Goal: Task Accomplishment & Management: Manage account settings

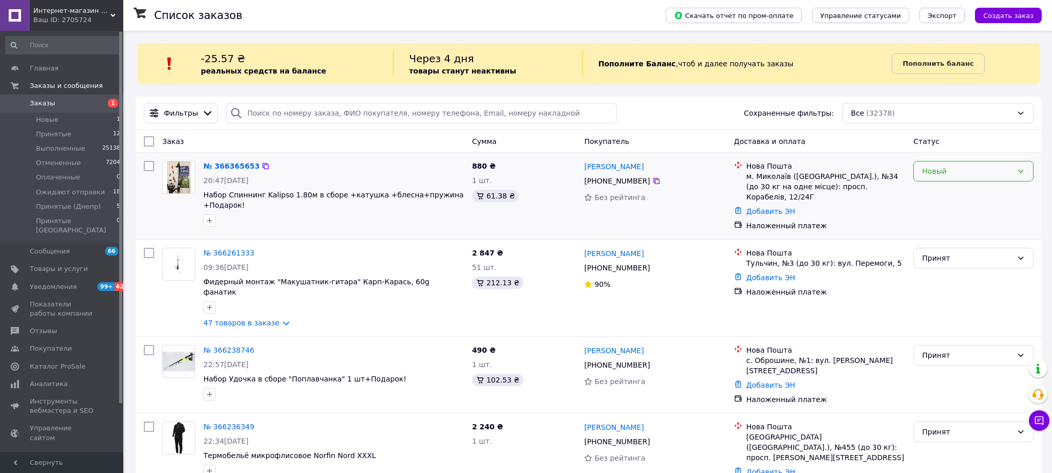
click at [944, 173] on div "Новый" at bounding box center [967, 170] width 90 height 11
click at [939, 190] on li "Принят" at bounding box center [973, 193] width 119 height 18
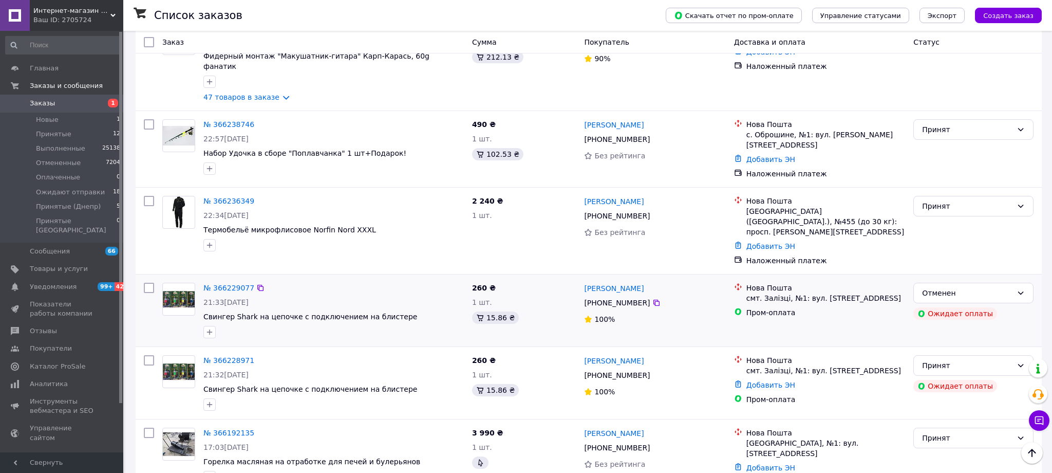
scroll to position [295, 0]
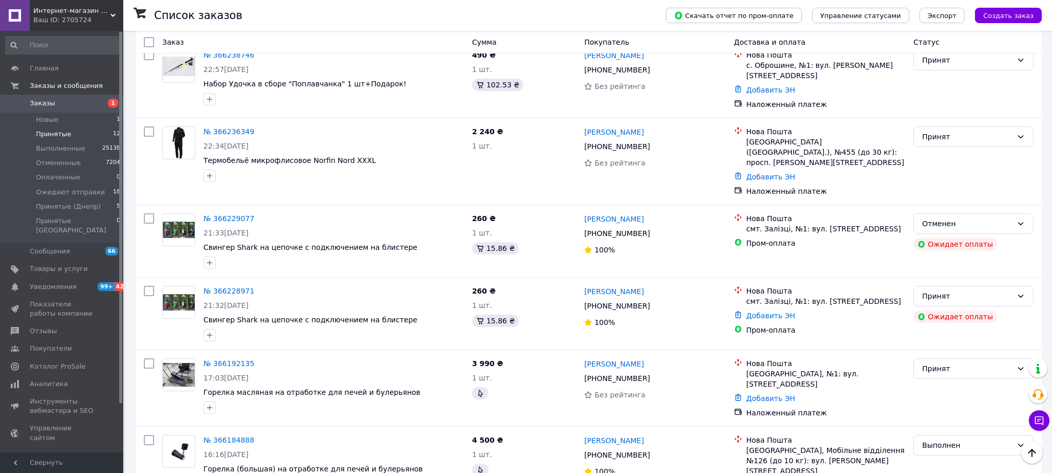
click at [45, 131] on span "Принятые" at bounding box center [53, 133] width 35 height 9
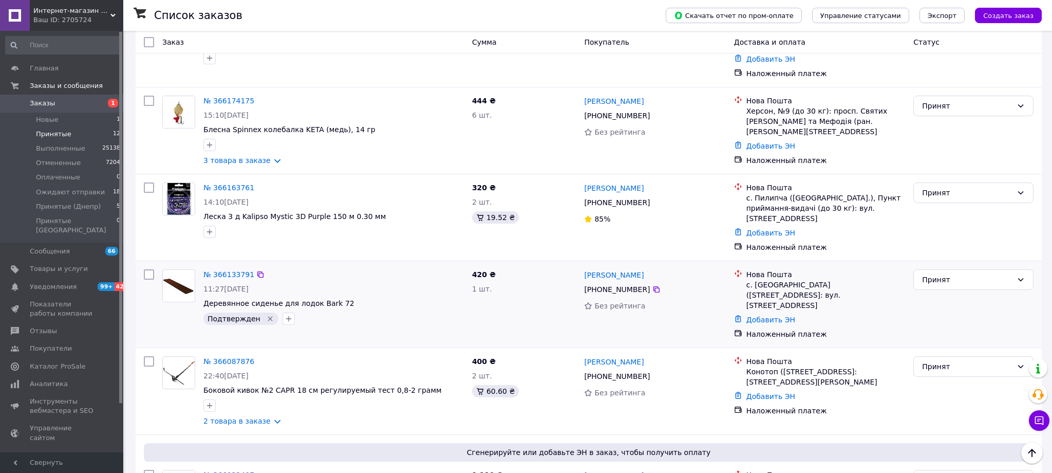
scroll to position [551, 0]
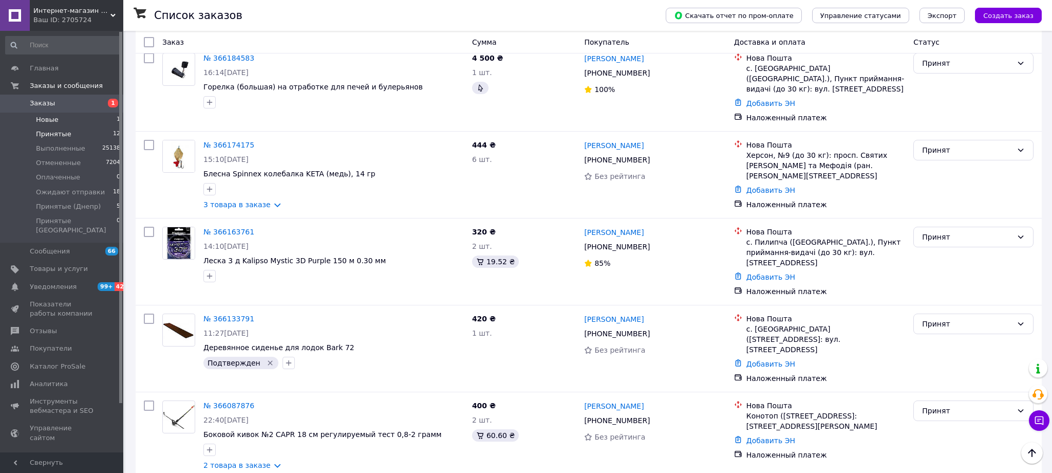
click at [49, 122] on span "Новые" at bounding box center [47, 119] width 23 height 9
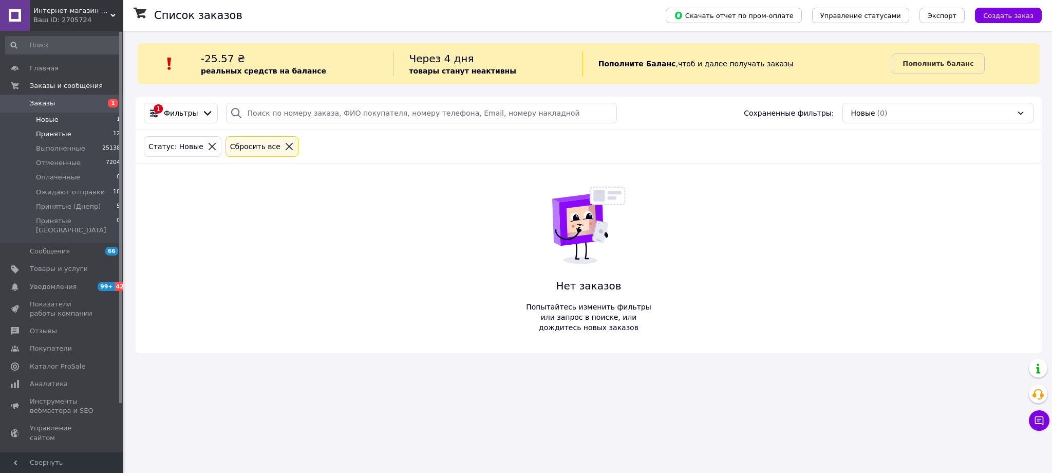
click at [44, 134] on span "Принятые" at bounding box center [53, 133] width 35 height 9
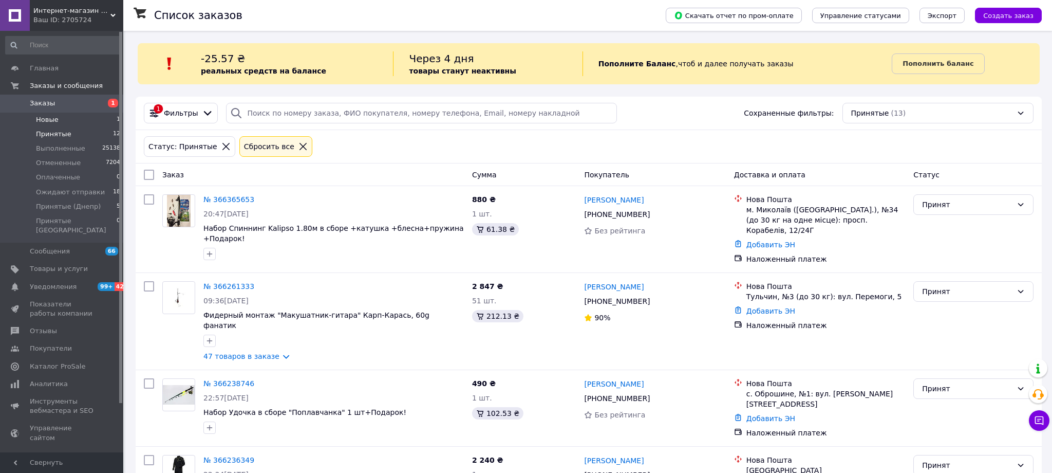
click at [44, 122] on span "Новые" at bounding box center [47, 119] width 23 height 9
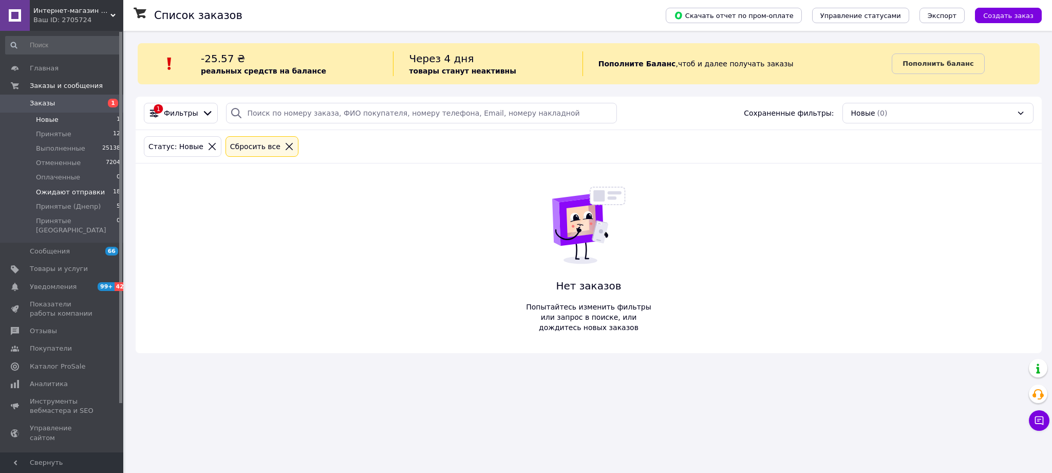
click at [48, 190] on span "Ожидают отправки" at bounding box center [70, 191] width 69 height 9
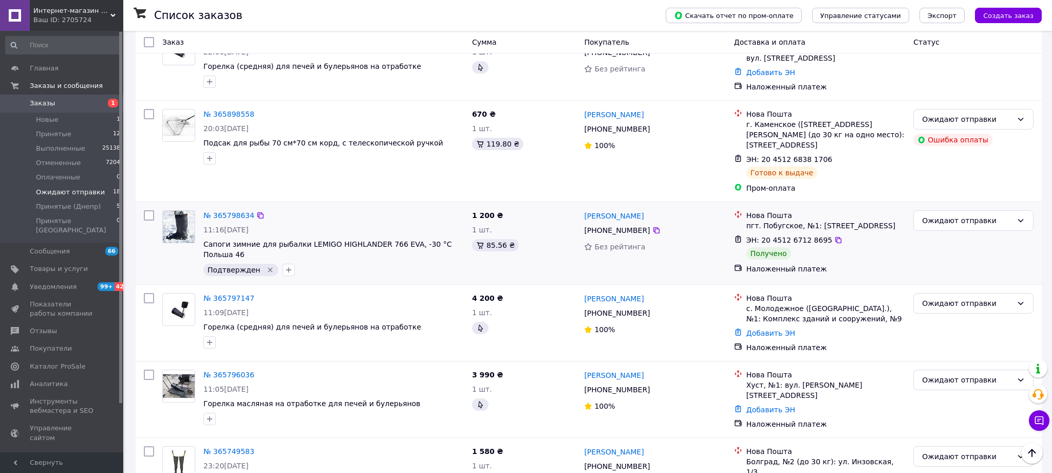
scroll to position [387, 0]
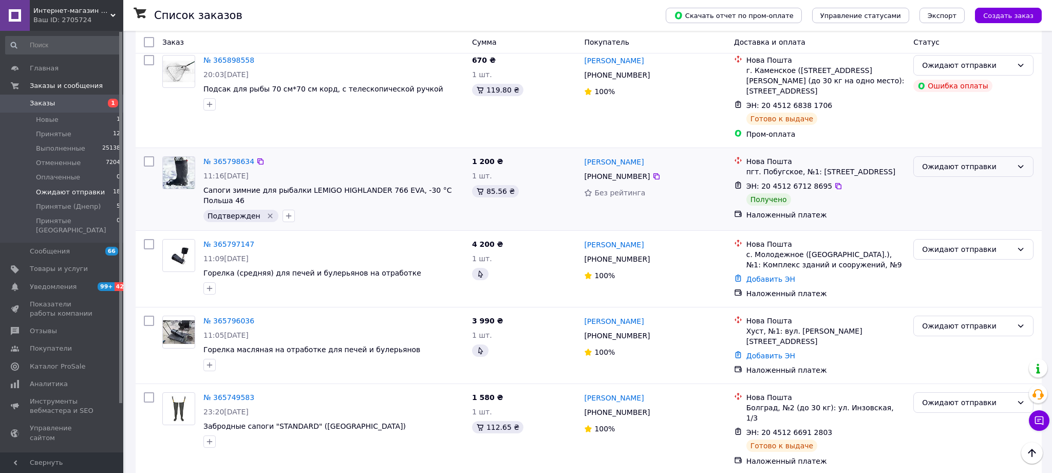
click at [959, 172] on div "Ожидают отправки" at bounding box center [967, 166] width 90 height 11
click at [950, 208] on li "Выполнен" at bounding box center [973, 207] width 119 height 18
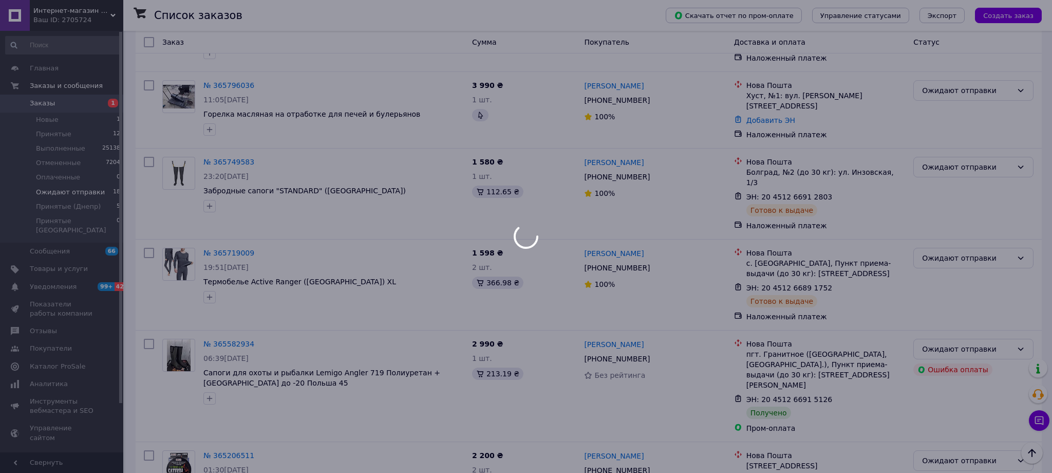
scroll to position [625, 0]
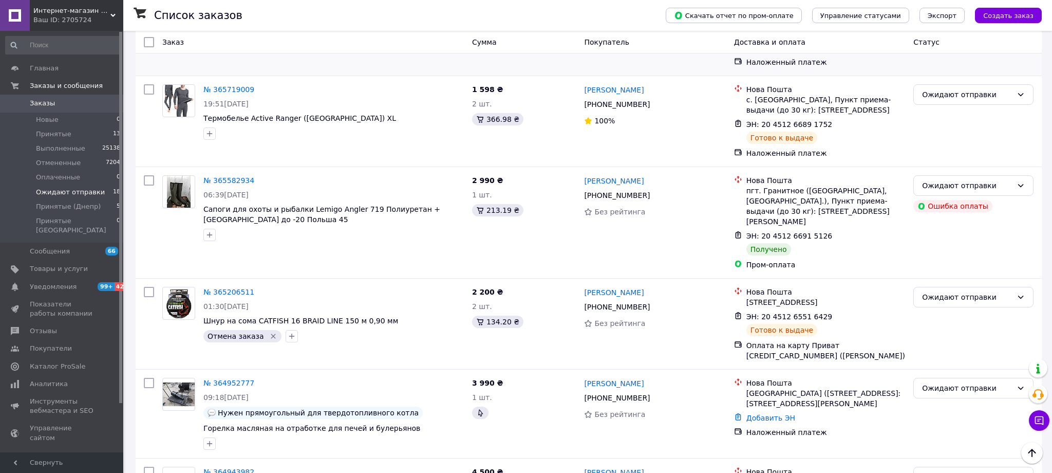
scroll to position [787, 0]
click at [970, 179] on div "Ожидают отправки" at bounding box center [967, 184] width 90 height 11
click at [958, 205] on li "Выполнен" at bounding box center [973, 211] width 119 height 18
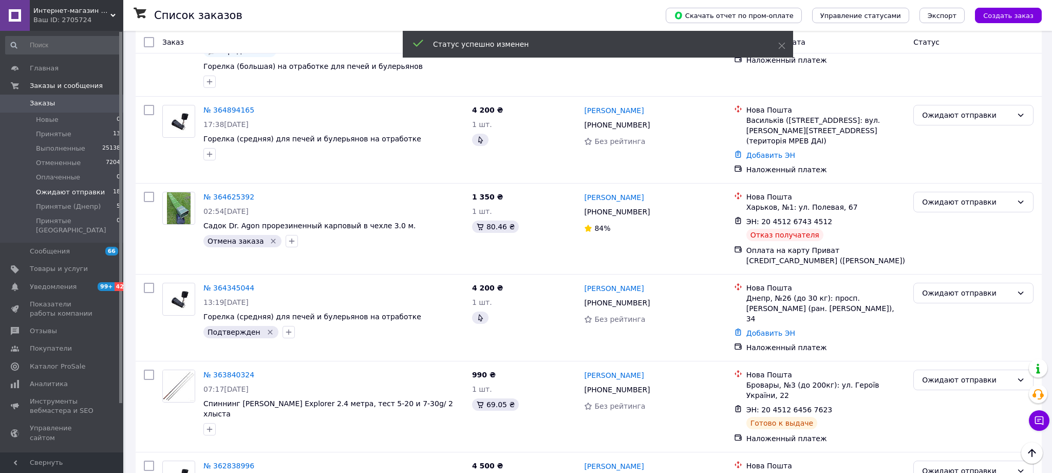
scroll to position [1155, 0]
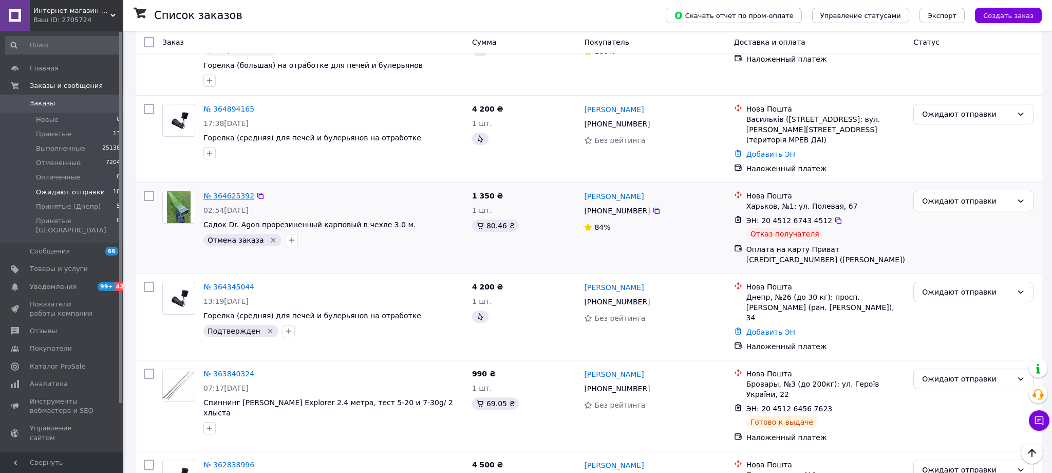
click at [237, 192] on link "№ 364625392" at bounding box center [228, 196] width 51 height 8
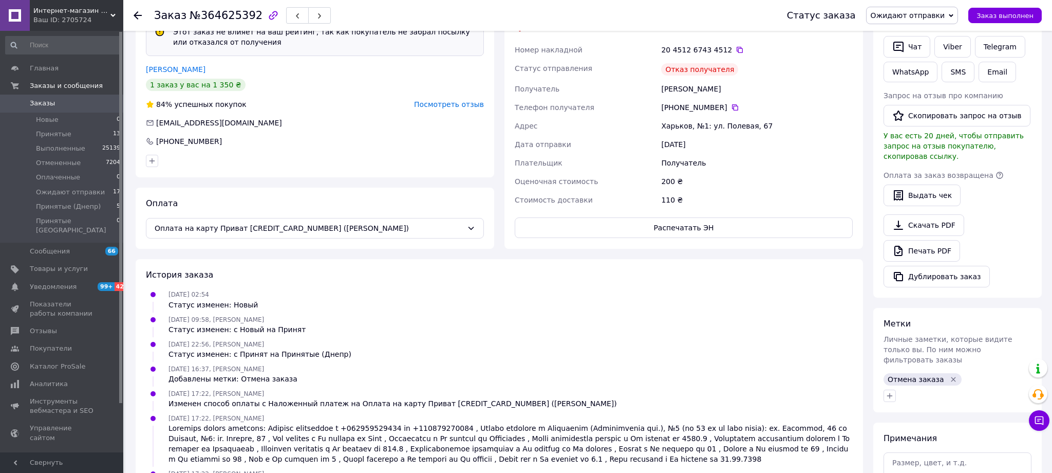
scroll to position [380, 0]
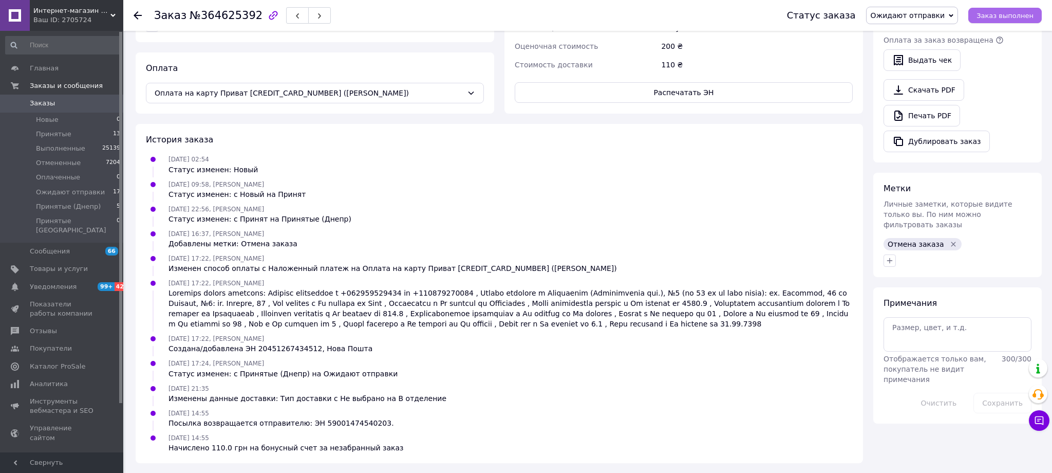
click at [995, 11] on button "Заказ выполнен" at bounding box center [1004, 15] width 73 height 15
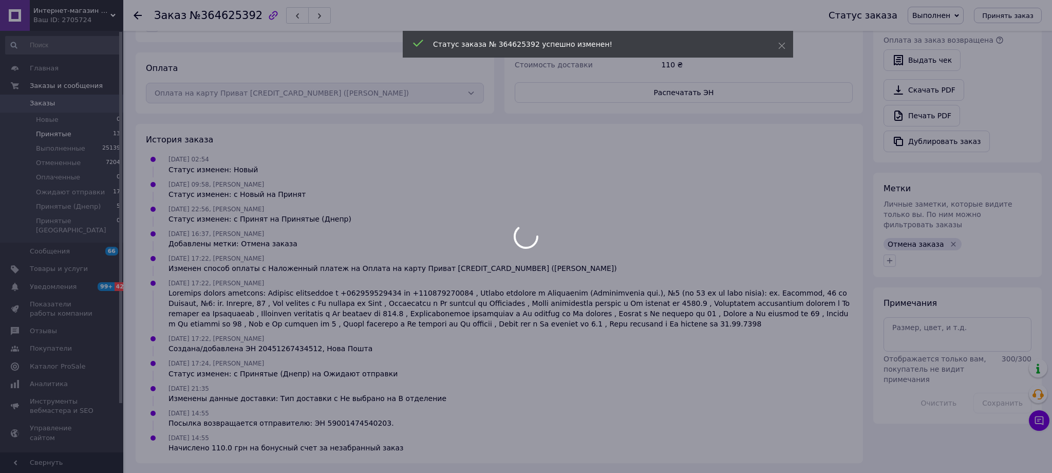
click at [51, 136] on span "Принятые" at bounding box center [53, 133] width 35 height 9
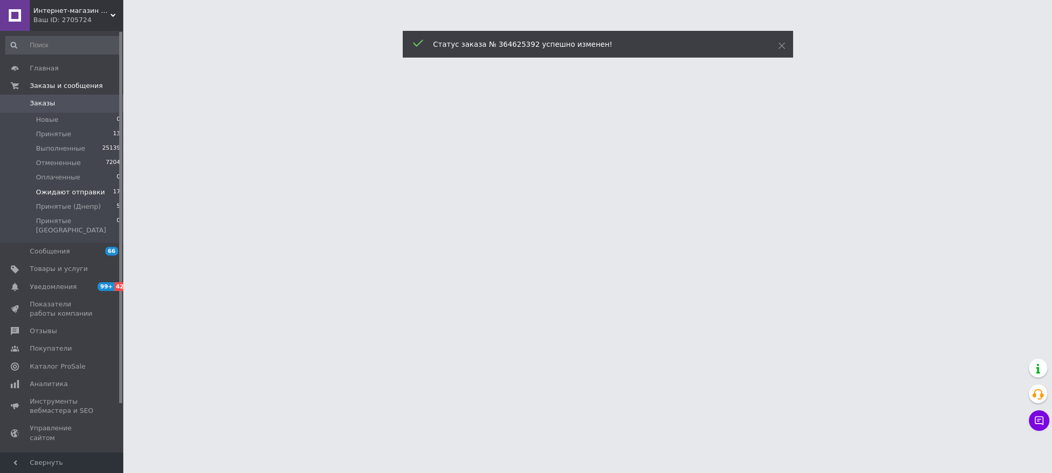
click at [53, 193] on span "Ожидают отправки" at bounding box center [70, 191] width 69 height 9
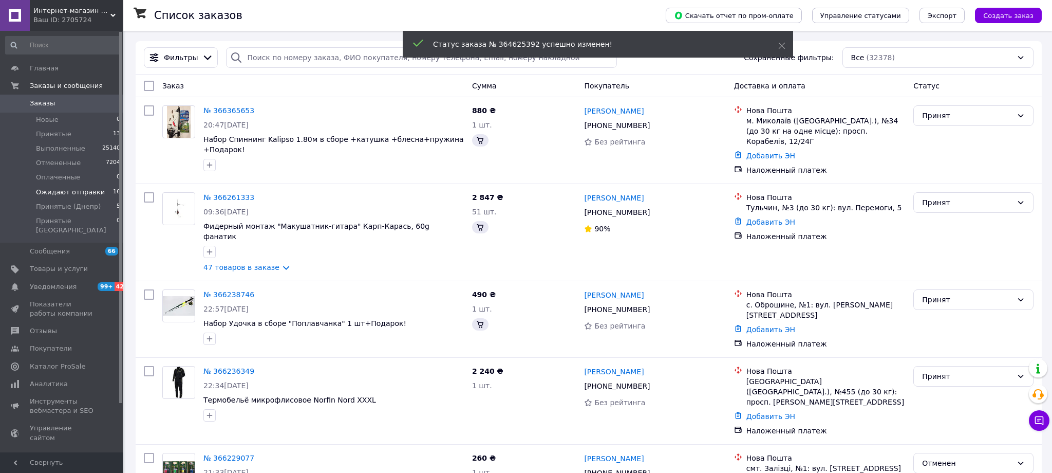
click at [53, 192] on span "Ожидают отправки" at bounding box center [70, 191] width 69 height 9
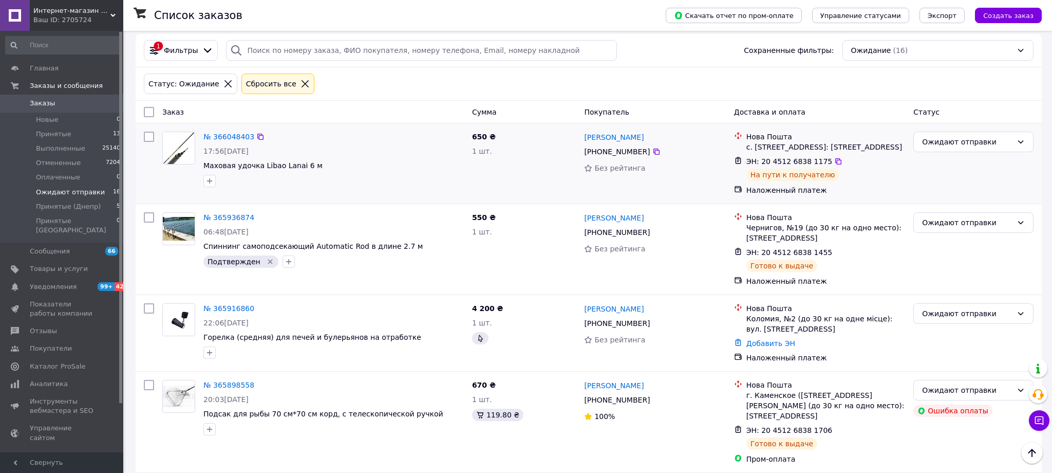
scroll to position [81, 0]
